Goal: Information Seeking & Learning: Learn about a topic

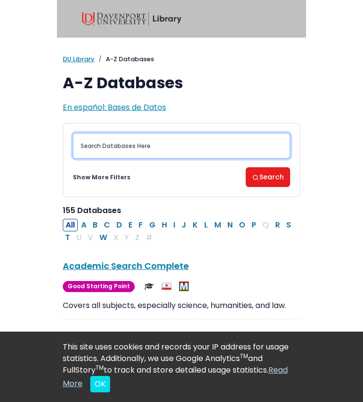
click at [140, 148] on input "Search database by title or keyword" at bounding box center [181, 146] width 217 height 26
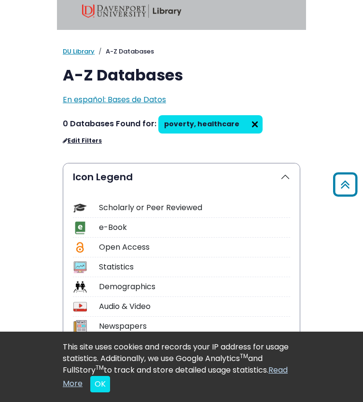
scroll to position [8, 0]
click at [251, 124] on img at bounding box center [254, 124] width 15 height 15
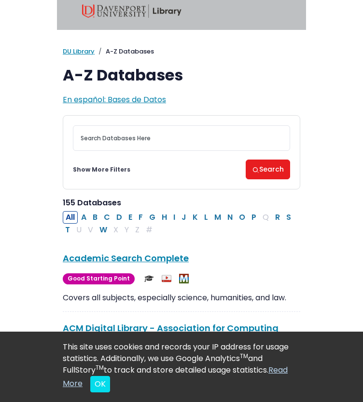
click at [247, 124] on div "Coronavirus Guide Accounting, Finance & Economics (ACCT, FINC & ECON) Advertisi…" at bounding box center [181, 152] width 237 height 74
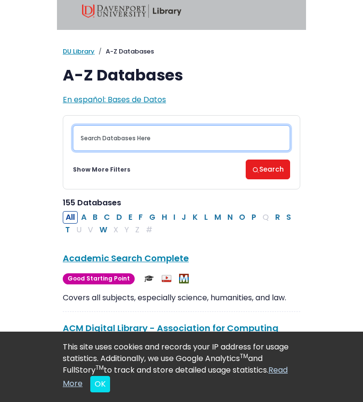
click at [184, 138] on input "Search database by title or keyword" at bounding box center [181, 138] width 217 height 26
type input "poverty"
